Goal: Task Accomplishment & Management: Use online tool/utility

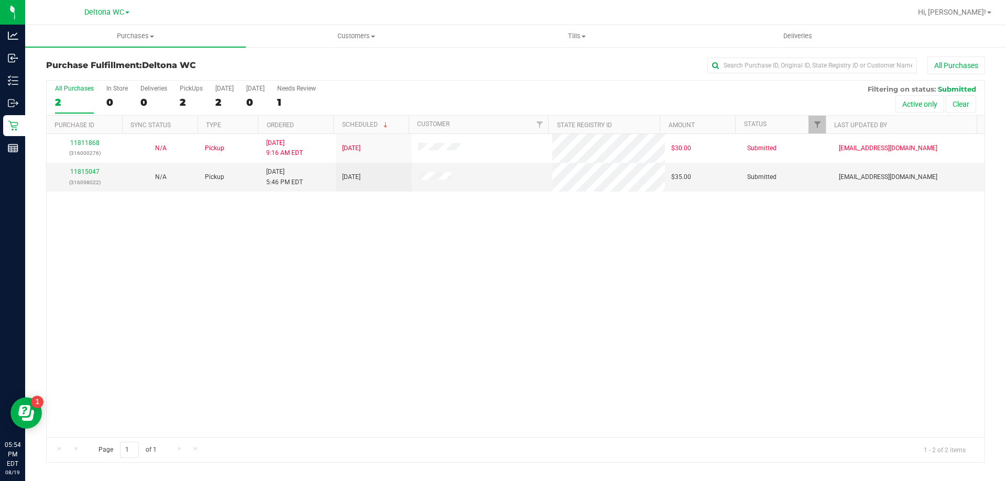
click at [603, 381] on div "11811868 (316000276) N/A Pickup [DATE] 9:16 AM EDT 8/19/2025 $30.00 Submitted […" at bounding box center [516, 285] width 938 height 303
drag, startPoint x: 209, startPoint y: 309, endPoint x: 191, endPoint y: 82, distance: 228.0
click at [209, 308] on div at bounding box center [516, 272] width 938 height 382
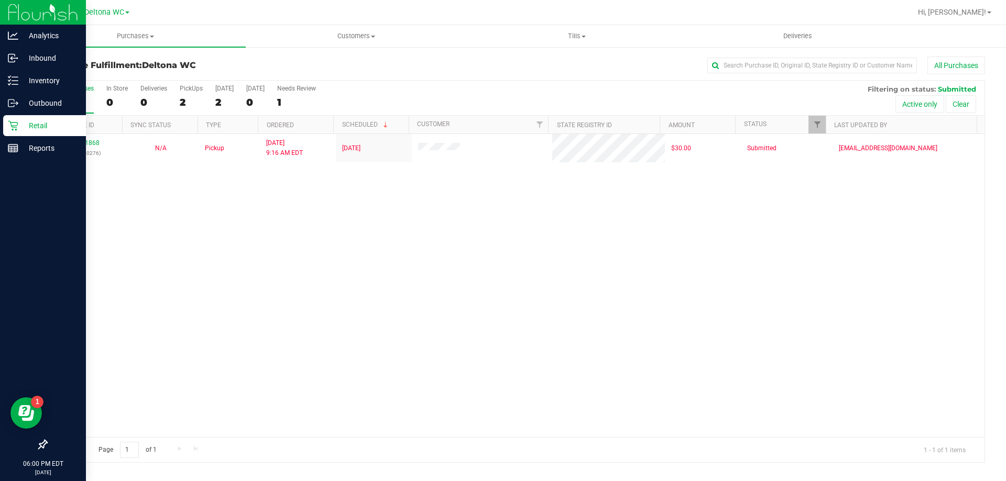
drag, startPoint x: 60, startPoint y: 124, endPoint x: 78, endPoint y: 116, distance: 19.2
click at [61, 124] on p "Retail" at bounding box center [49, 125] width 63 height 13
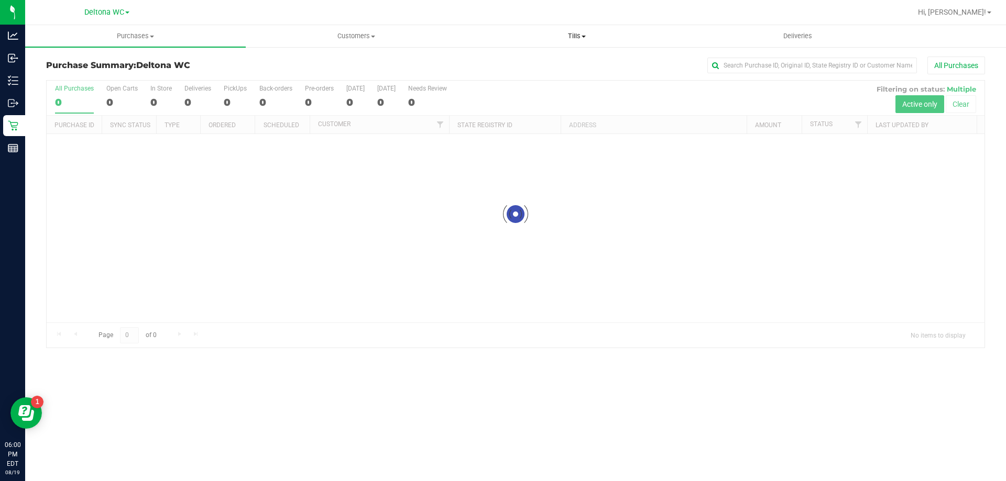
click at [583, 36] on span at bounding box center [583, 37] width 4 height 2
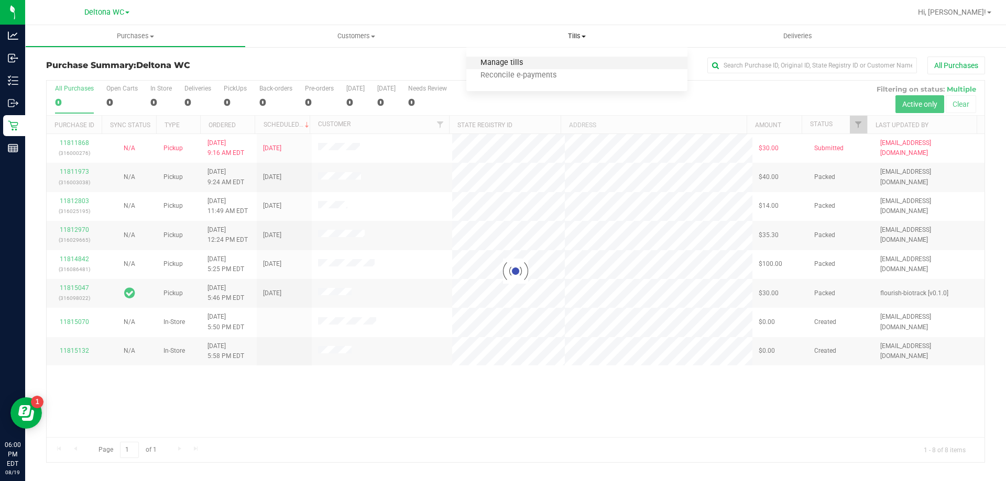
click at [533, 61] on span "Manage tills" at bounding box center [501, 63] width 71 height 9
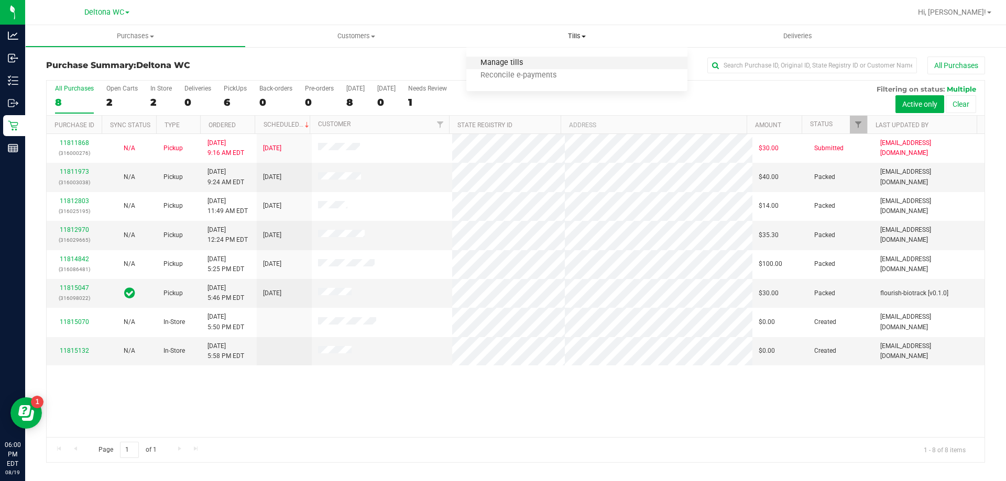
click at [515, 64] on span "Manage tills" at bounding box center [501, 63] width 71 height 9
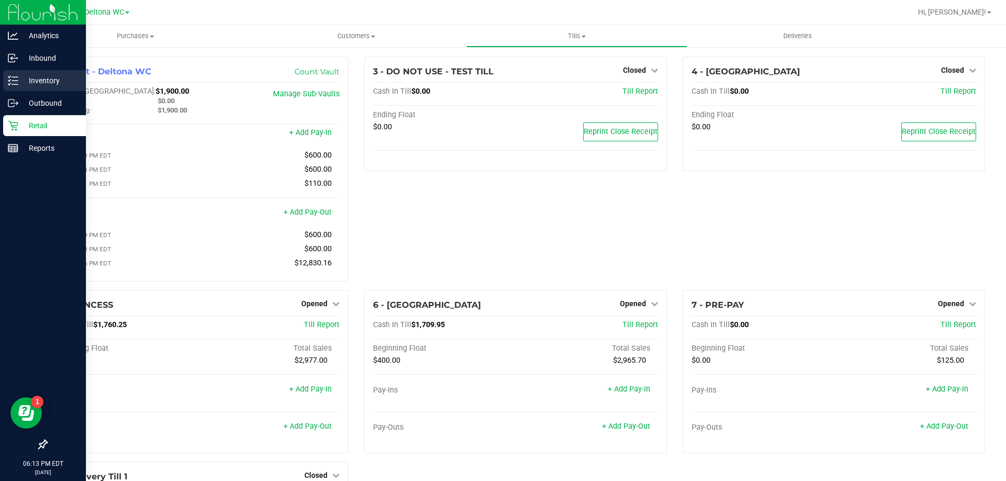
click at [29, 86] on div "Inventory" at bounding box center [44, 80] width 83 height 21
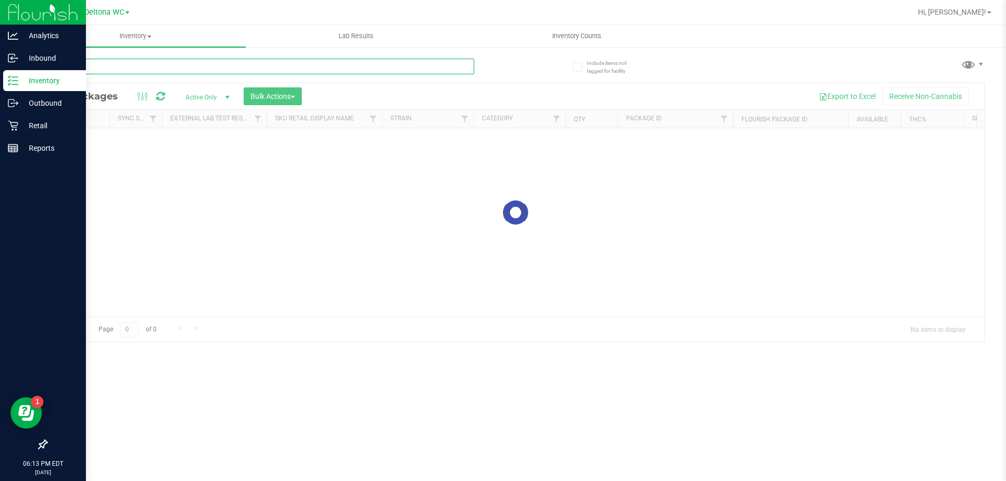
click at [92, 62] on input "text" at bounding box center [260, 67] width 428 height 16
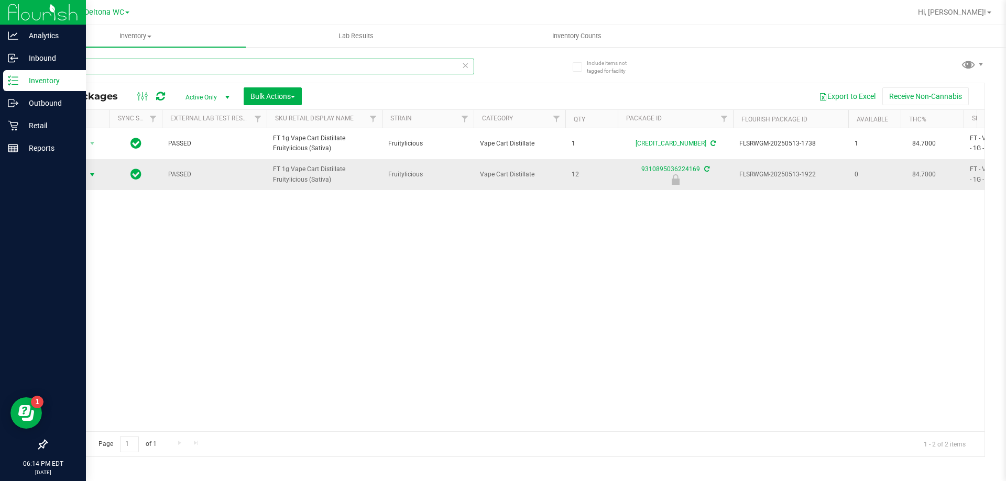
type input "frs"
click at [83, 174] on span "Action" at bounding box center [71, 175] width 28 height 15
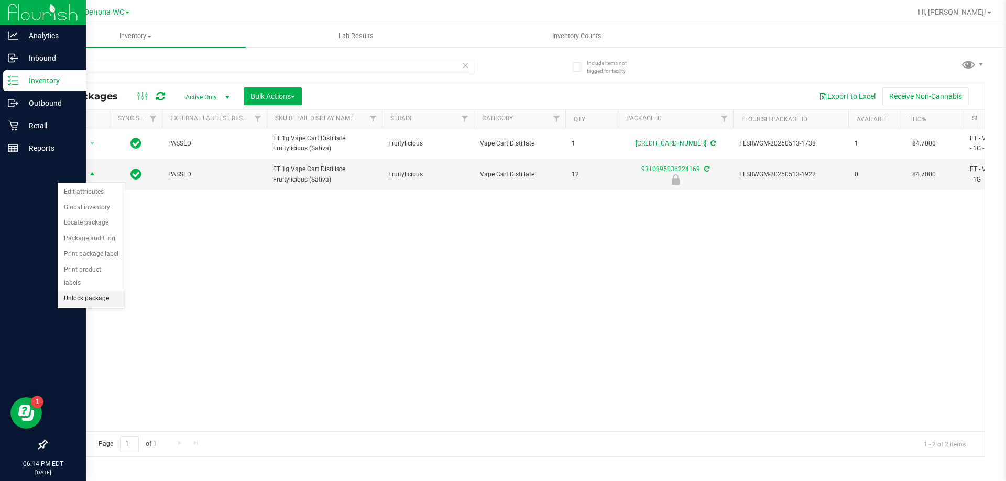
drag, startPoint x: 90, startPoint y: 292, endPoint x: 92, endPoint y: 285, distance: 7.3
click at [91, 291] on li "Unlock package" at bounding box center [91, 299] width 67 height 16
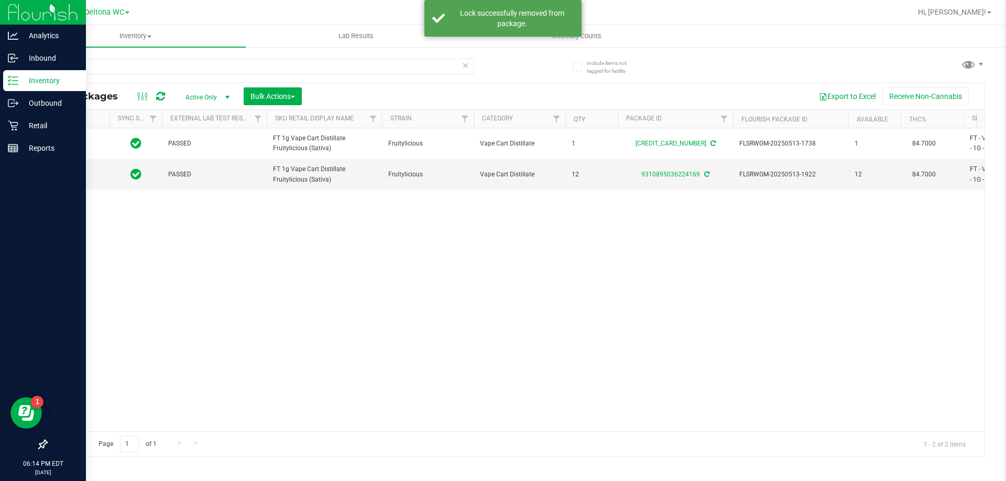
click at [272, 224] on div "PASSED FT 1g Vape Cart Distillate Fruitylicious (Sativa) Fruitylicious Vape Car…" at bounding box center [516, 279] width 938 height 303
click at [282, 230] on div "Action Action Adjust qty Create package Edit attributes Global inventory Locate…" at bounding box center [516, 279] width 938 height 303
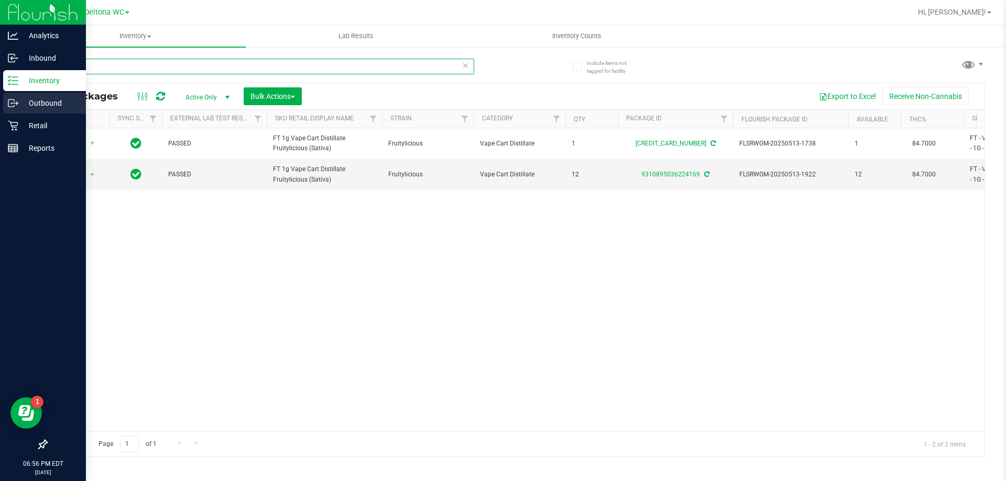
drag, startPoint x: 129, startPoint y: 74, endPoint x: 0, endPoint y: 109, distance: 134.2
click at [0, 109] on div "Analytics Inbound Inventory Outbound Retail Reports 06:56 PM EDT [DATE] 08/19 D…" at bounding box center [503, 240] width 1006 height 481
type input "[CREDIT_CARD_NUMBER]"
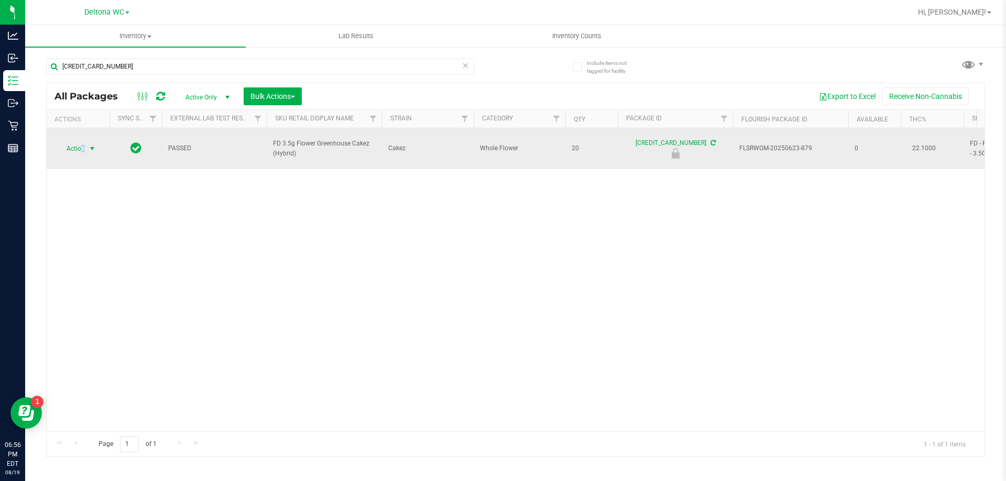
click at [83, 143] on span "Action" at bounding box center [71, 148] width 28 height 15
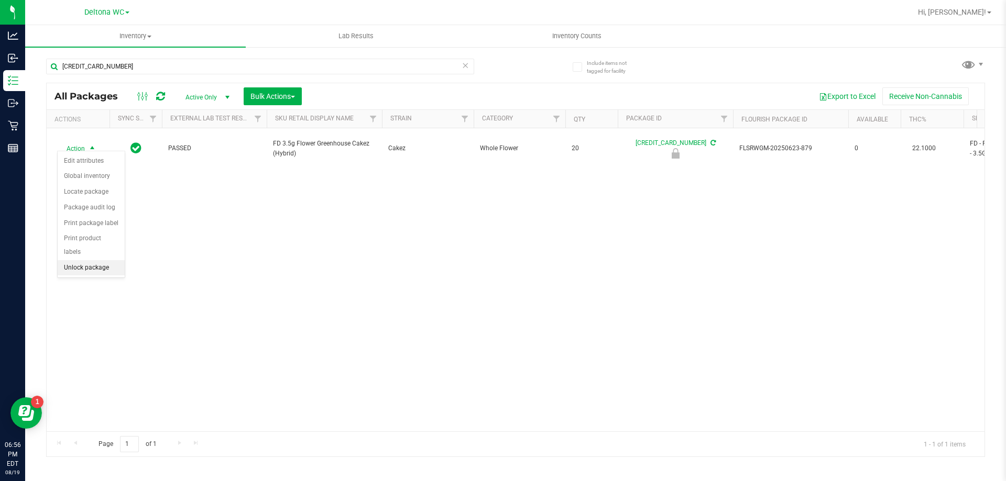
click at [98, 260] on li "Unlock package" at bounding box center [91, 268] width 67 height 16
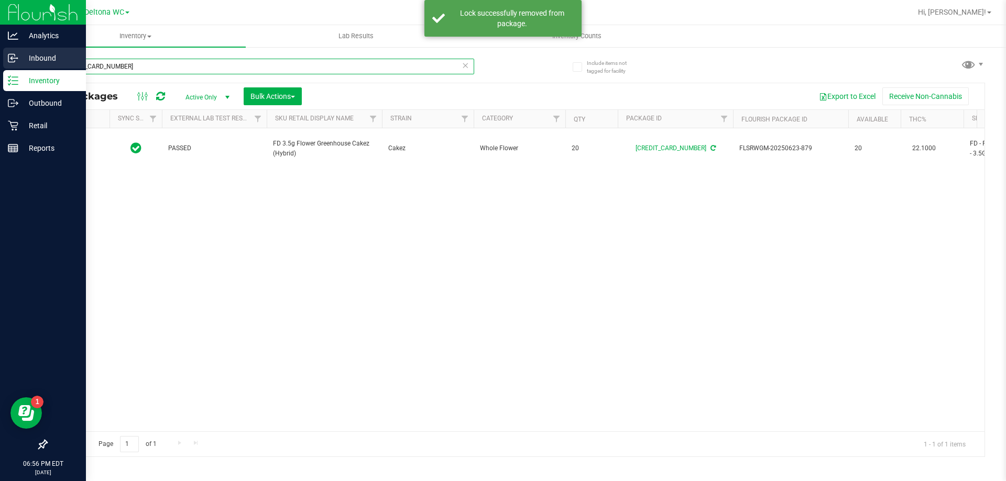
drag, startPoint x: 140, startPoint y: 70, endPoint x: 0, endPoint y: 68, distance: 140.4
click at [0, 68] on div "Analytics Inbound Inventory Outbound Retail Reports 06:56 PM EDT [DATE] 08/19 D…" at bounding box center [503, 240] width 1006 height 481
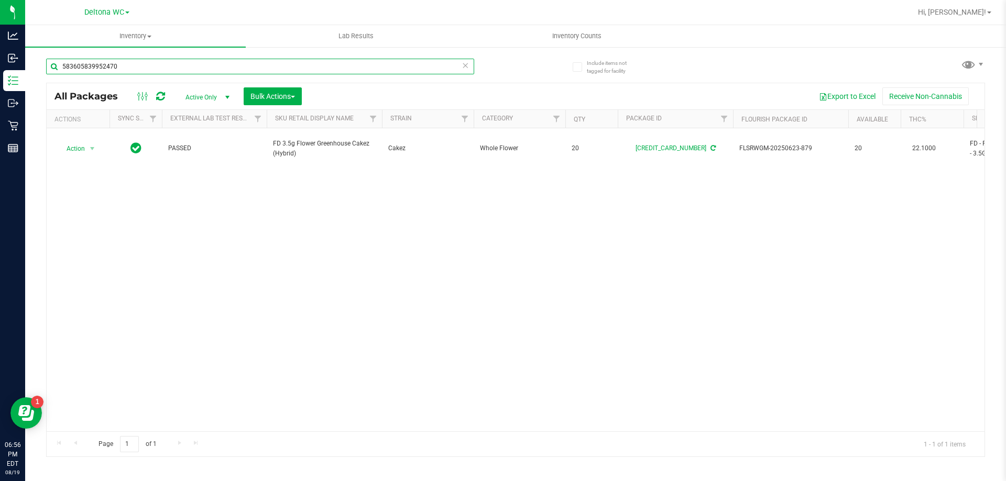
type input "5836058399524704"
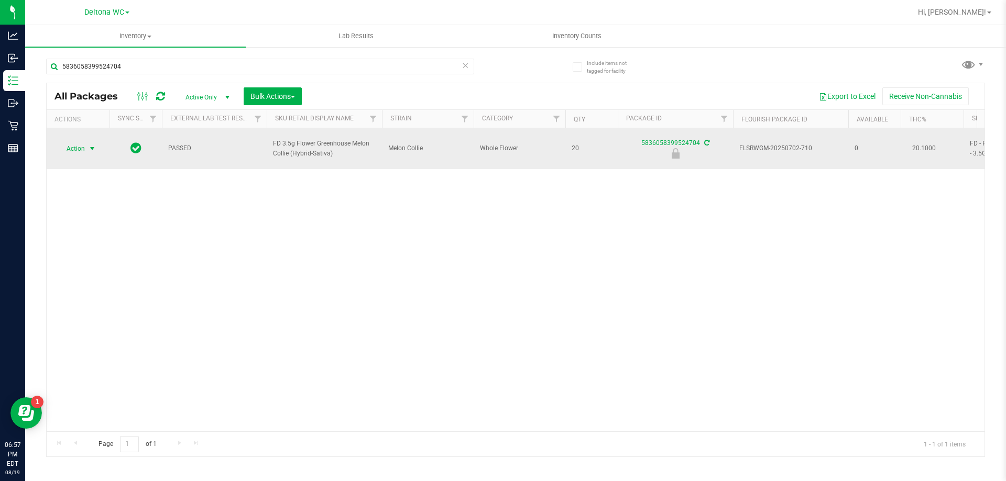
click at [86, 141] on span "select" at bounding box center [92, 148] width 13 height 15
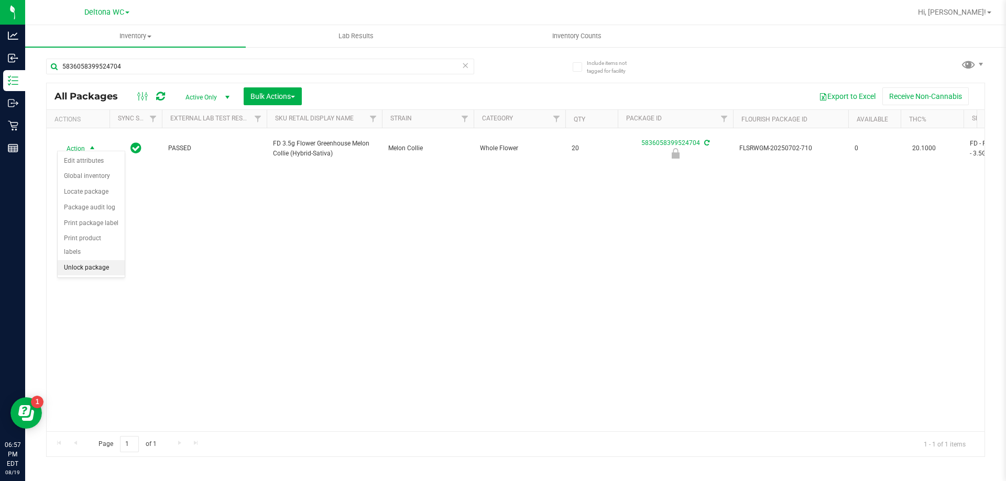
click at [79, 260] on li "Unlock package" at bounding box center [91, 268] width 67 height 16
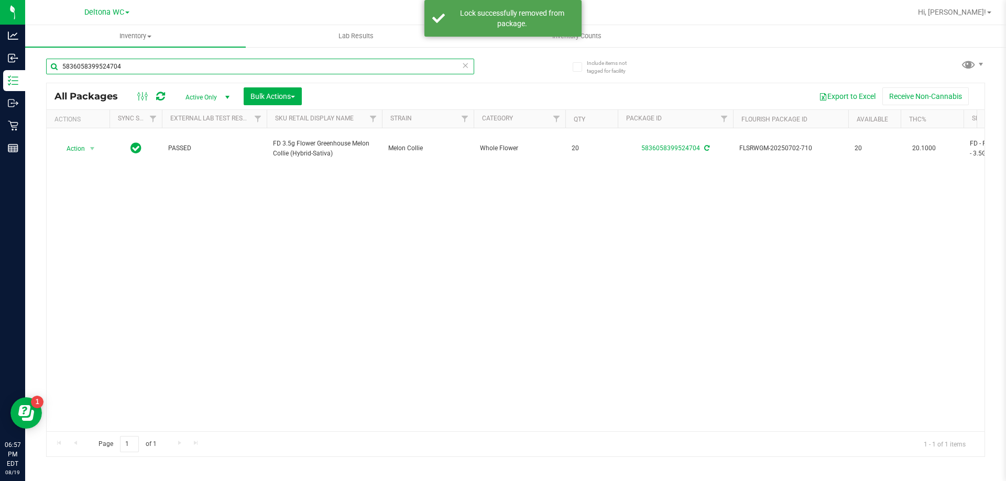
click at [123, 61] on input "5836058399524704" at bounding box center [260, 67] width 428 height 16
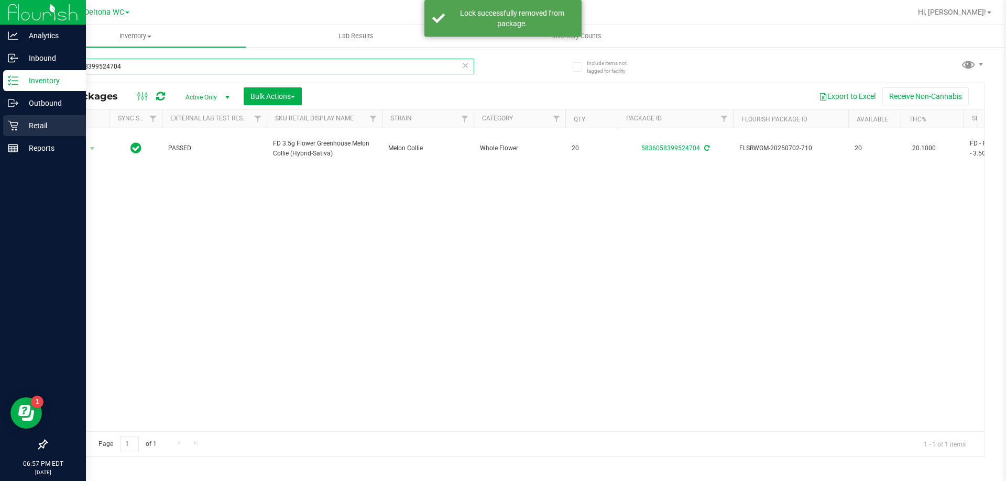
drag, startPoint x: 69, startPoint y: 73, endPoint x: 63, endPoint y: 118, distance: 45.4
click at [1, 83] on div "Analytics Inbound Inventory Outbound Retail Reports 06:57 PM EDT [DATE] 08/19 D…" at bounding box center [503, 240] width 1006 height 481
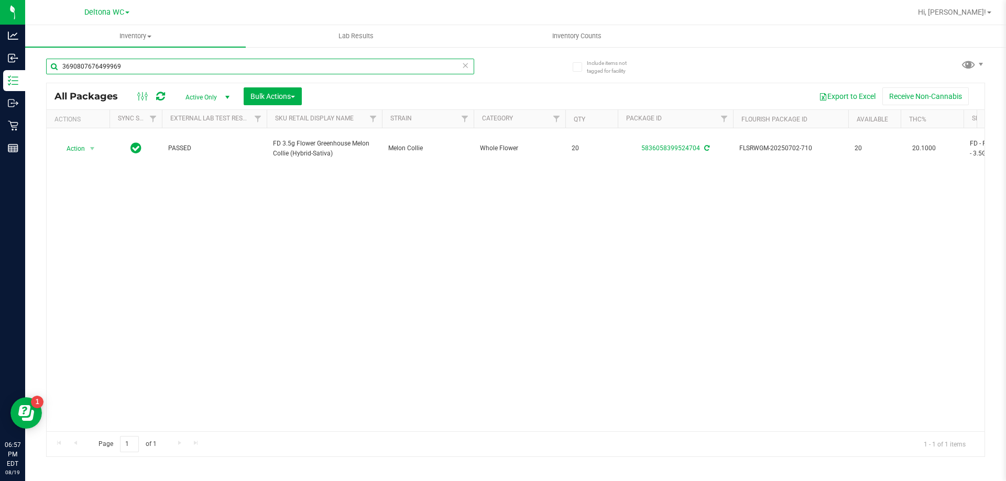
type input "3690807676499969"
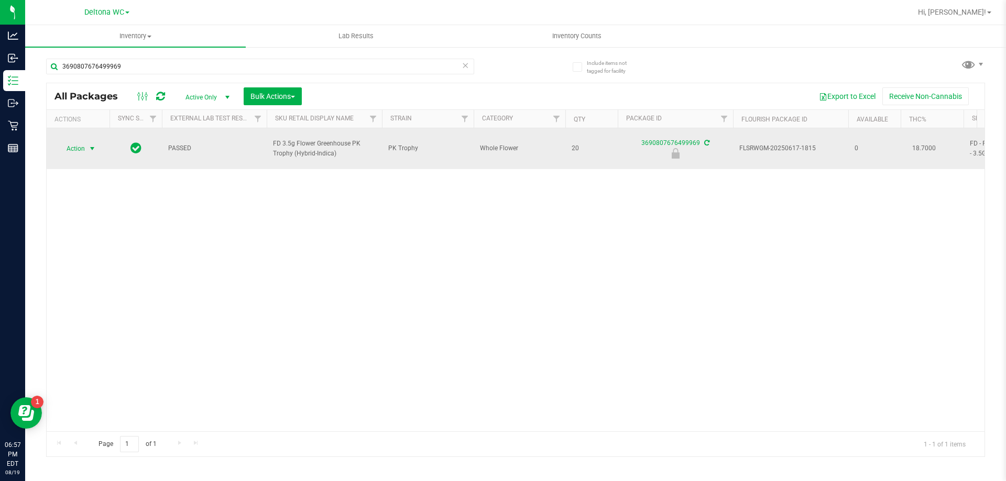
click at [96, 145] on span "select" at bounding box center [92, 149] width 8 height 8
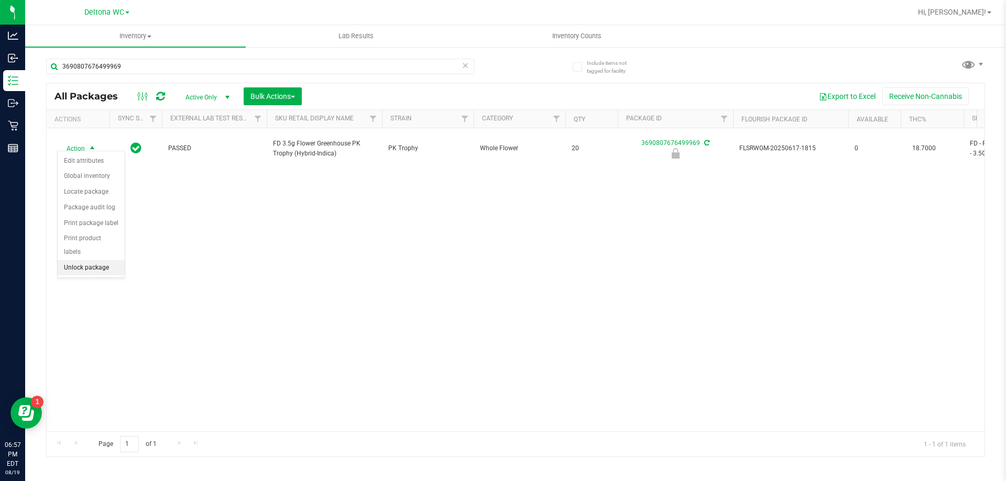
click at [105, 260] on li "Unlock package" at bounding box center [91, 268] width 67 height 16
